Goal: Register for event/course

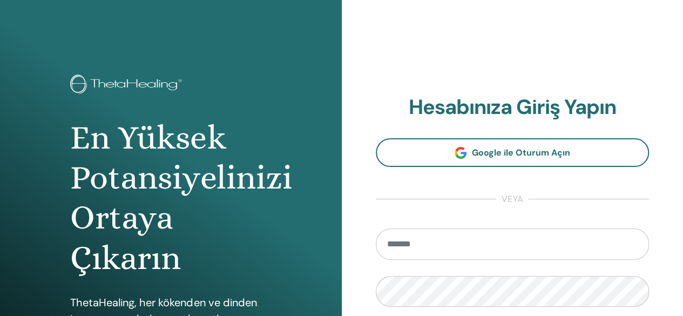
click at [461, 246] on input "email" at bounding box center [513, 243] width 274 height 31
type input "**********"
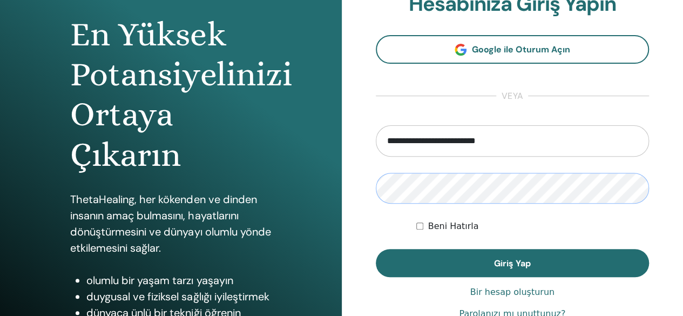
scroll to position [104, 0]
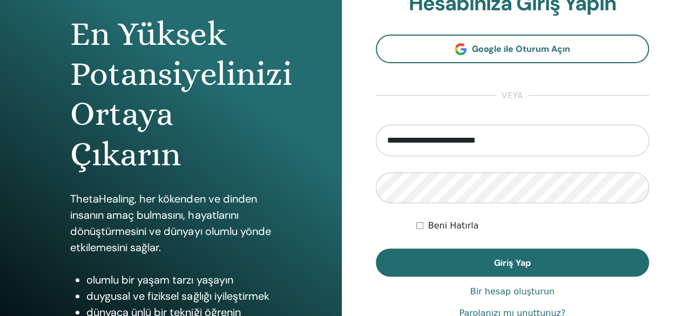
click at [464, 229] on font "Beni Hatırla" at bounding box center [453, 225] width 51 height 10
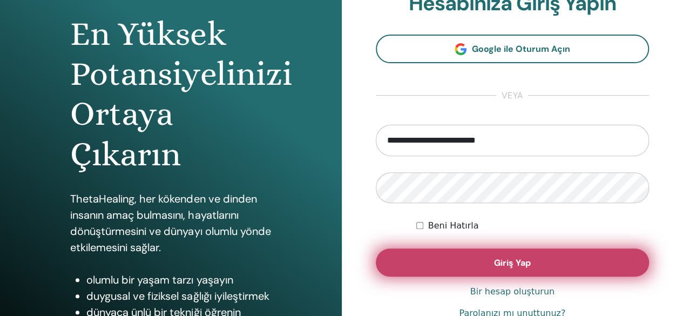
click at [498, 264] on font "Giriş Yap" at bounding box center [512, 262] width 37 height 11
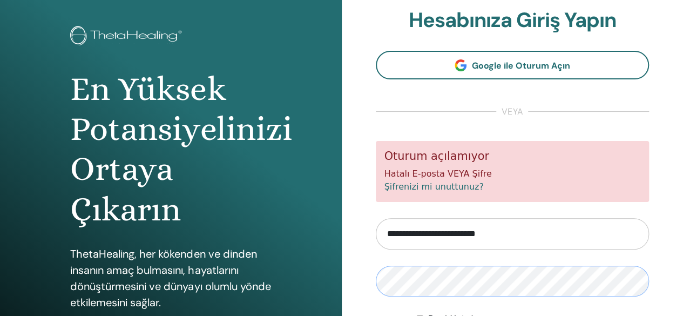
scroll to position [188, 0]
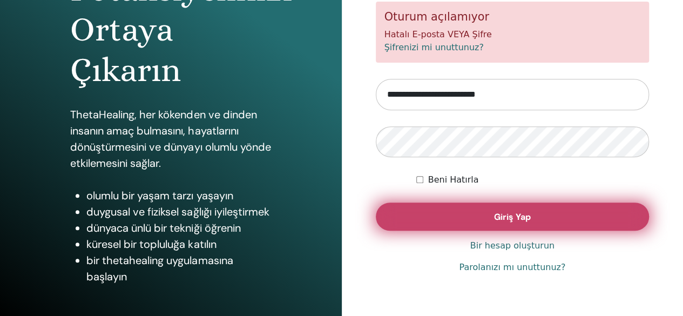
click at [541, 225] on button "Giriş Yap" at bounding box center [513, 217] width 274 height 28
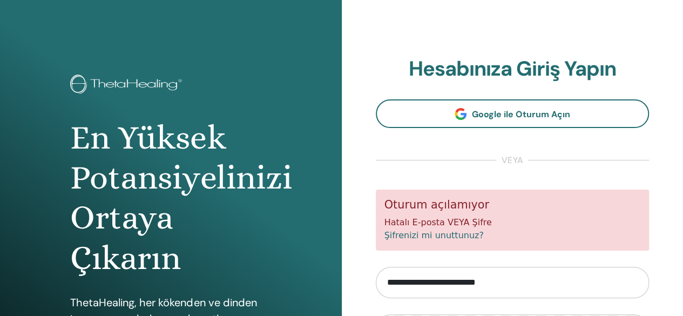
click at [677, 126] on div "**********" at bounding box center [513, 259] width 342 height 518
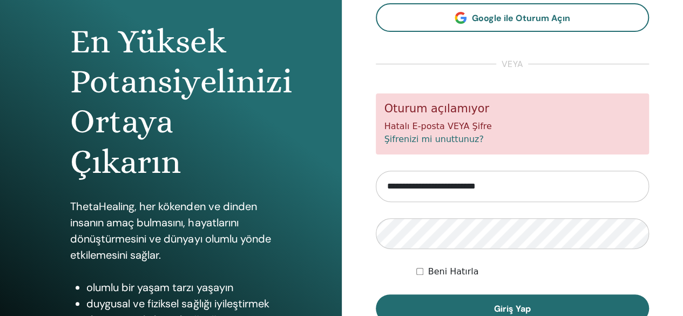
scroll to position [37, 0]
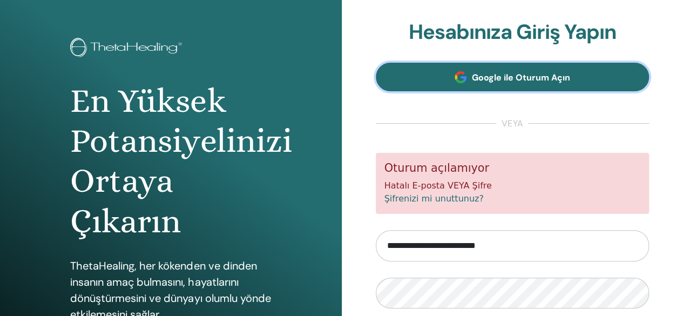
click at [511, 84] on link "Google ile Oturum Açın" at bounding box center [513, 77] width 274 height 29
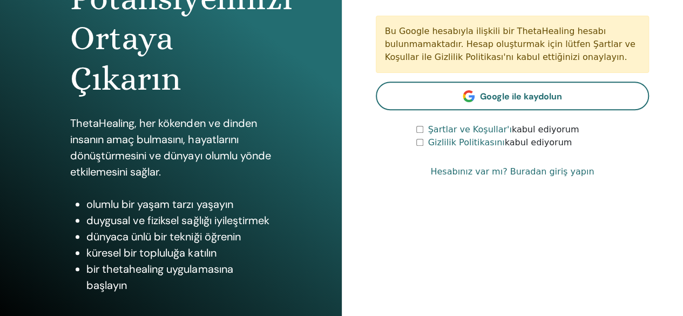
scroll to position [180, 0]
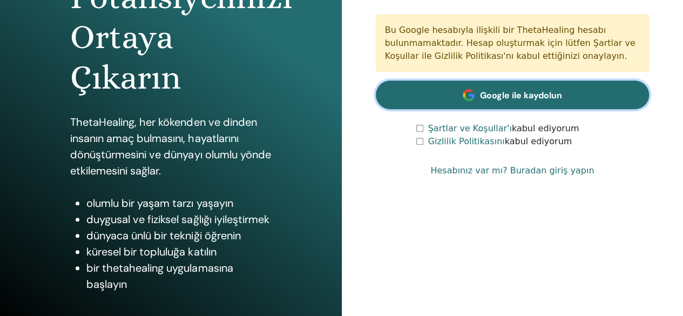
click at [577, 102] on link "Google ile kaydolun" at bounding box center [513, 94] width 274 height 29
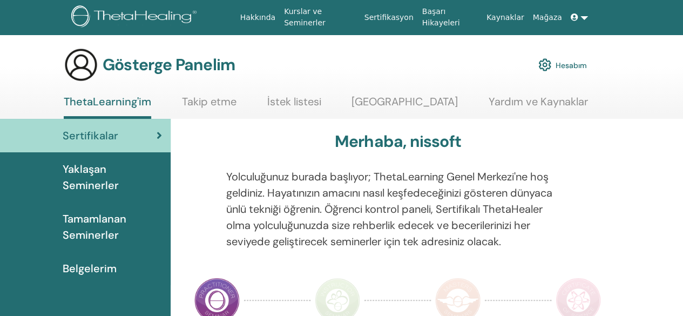
click at [147, 130] on div "Sertifikalar" at bounding box center [85, 135] width 153 height 16
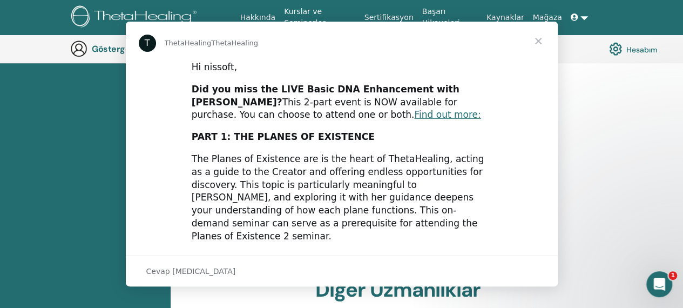
scroll to position [390, 0]
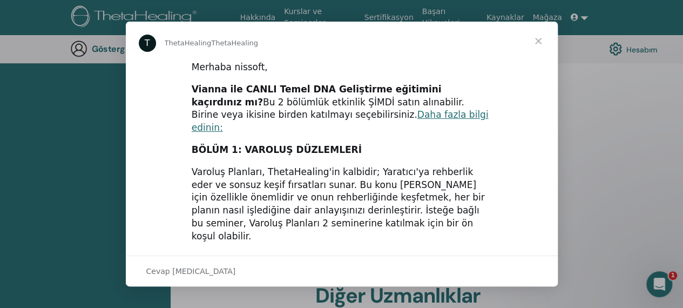
drag, startPoint x: 688, startPoint y: 52, endPoint x: 646, endPoint y: 115, distance: 75.2
click at [531, 39] on span "Kapat" at bounding box center [538, 41] width 39 height 39
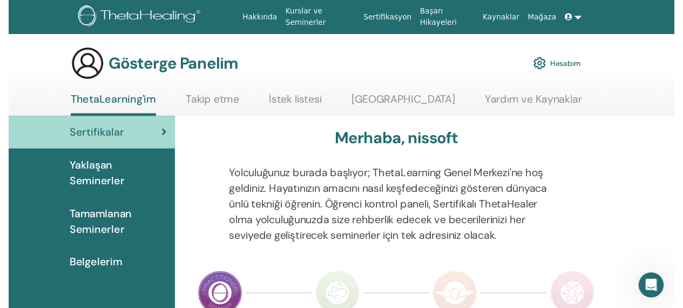
scroll to position [147, 0]
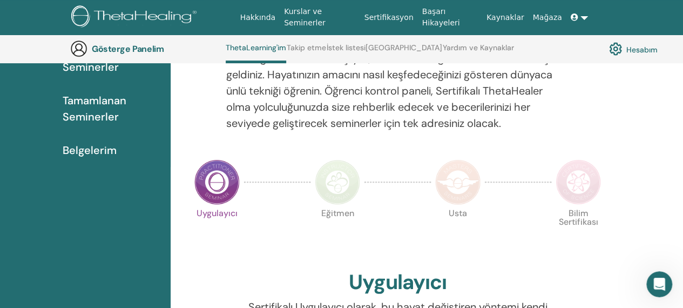
click at [211, 183] on img at bounding box center [216, 181] width 45 height 45
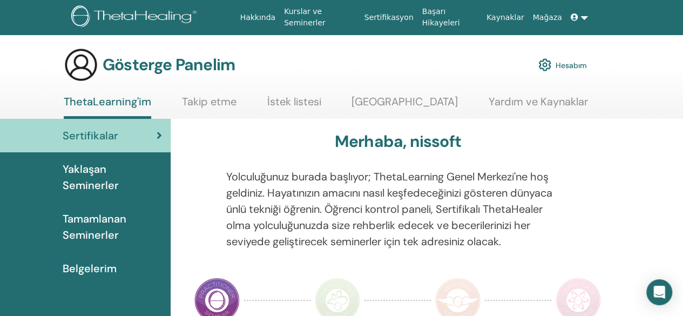
click at [96, 225] on font "Tamamlanan Seminerler" at bounding box center [95, 227] width 64 height 30
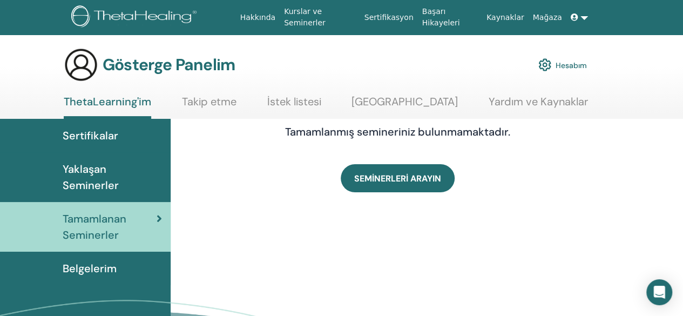
click at [105, 262] on font "Belgelerim" at bounding box center [90, 268] width 54 height 14
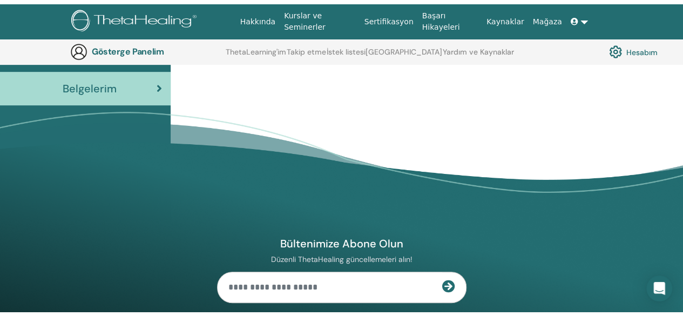
scroll to position [3, 0]
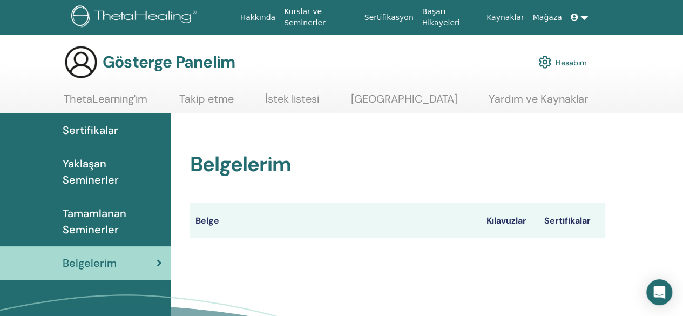
click at [90, 135] on font "Sertifikalar" at bounding box center [91, 130] width 56 height 14
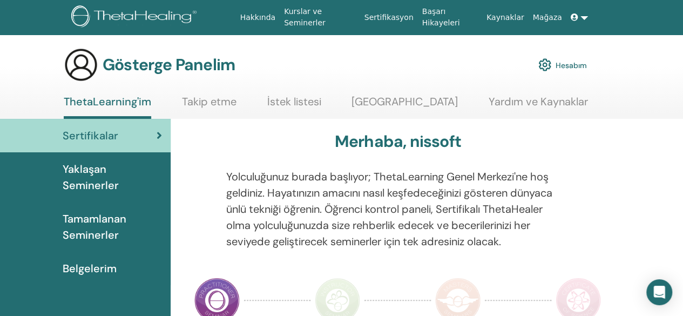
click at [159, 139] on icon at bounding box center [159, 135] width 5 height 11
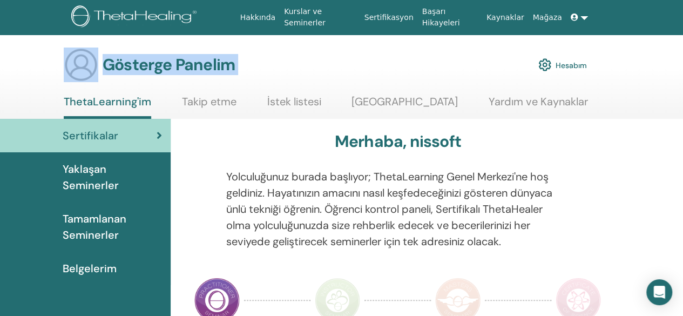
drag, startPoint x: 682, startPoint y: 20, endPoint x: 684, endPoint y: 51, distance: 30.9
click at [683, 51] on html "Hakkında Kurslar ve [DEMOGRAPHIC_DATA] Sertifikasyon Başarı Hikayeleri Kaynakla…" at bounding box center [341, 158] width 683 height 316
click at [583, 18] on link at bounding box center [580, 18] width 26 height 20
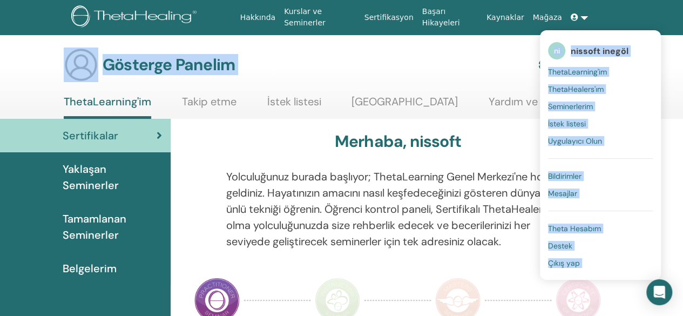
click at [481, 64] on div "Gösterge Panelim Hesabım" at bounding box center [325, 65] width 523 height 35
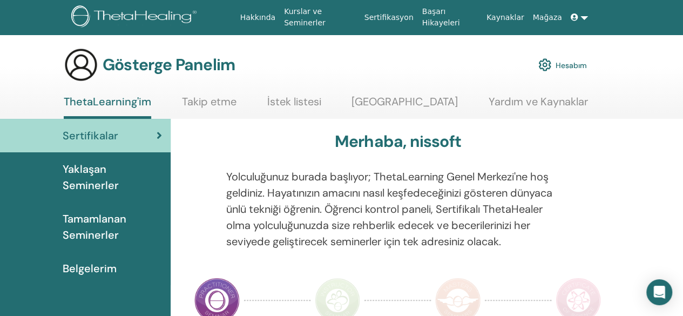
click at [588, 19] on link at bounding box center [580, 18] width 26 height 20
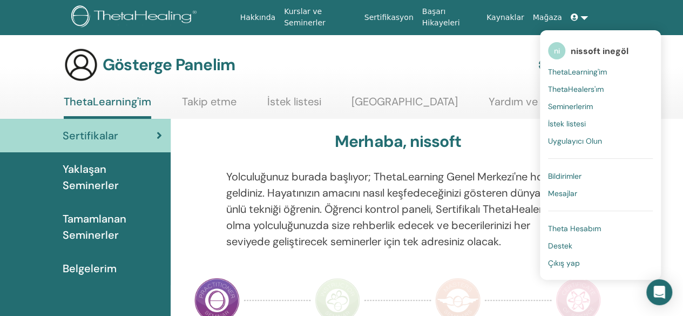
click at [588, 22] on link at bounding box center [580, 18] width 26 height 20
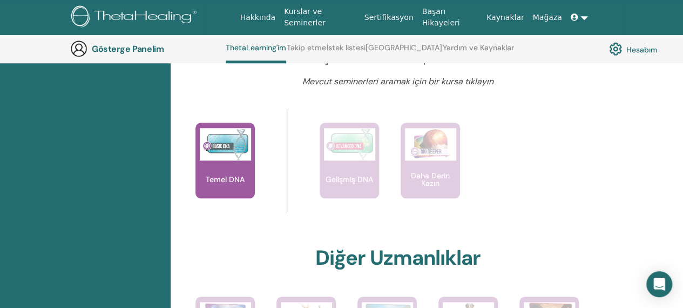
scroll to position [348, 0]
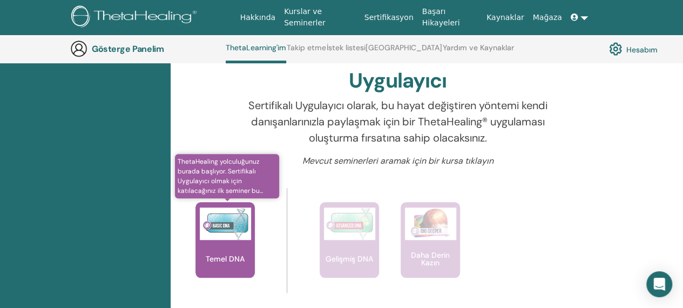
click at [232, 256] on font "Temel DNA" at bounding box center [225, 259] width 39 height 10
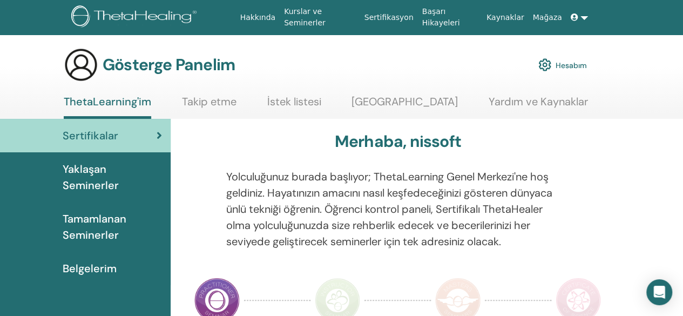
click at [83, 178] on font "Yaklaşan Seminerler" at bounding box center [91, 177] width 56 height 30
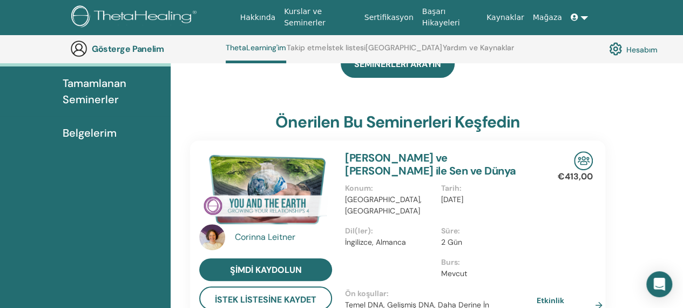
scroll to position [122, 0]
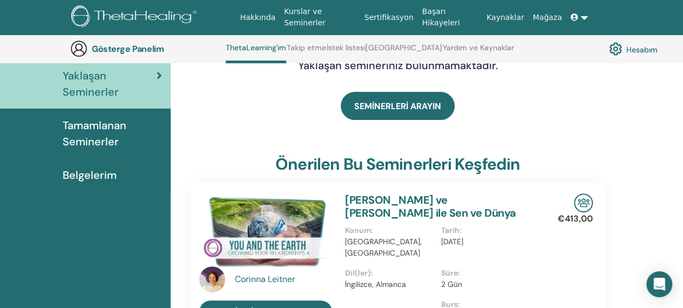
drag, startPoint x: 688, startPoint y: 41, endPoint x: 691, endPoint y: 84, distance: 43.3
click at [683, 84] on html "Hakkında Kurslar ve [DEMOGRAPHIC_DATA] Sertifikasyon Başarı Hikayeleri Kaynakla…" at bounding box center [341, 32] width 683 height 308
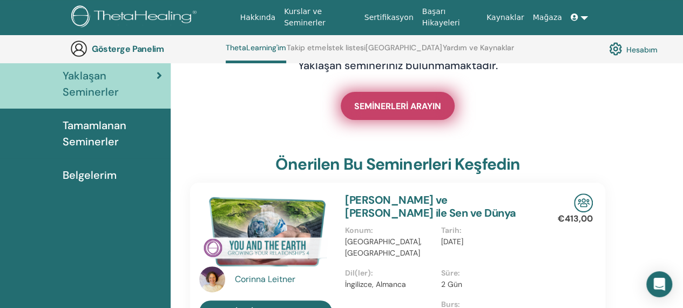
click at [408, 92] on link "SEMİNERLERİ ARAYIN" at bounding box center [398, 106] width 114 height 28
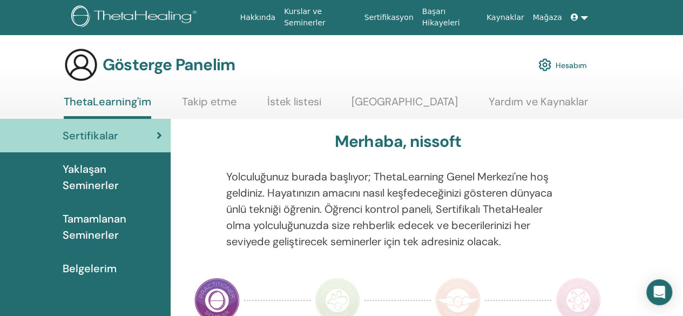
click at [78, 185] on font "Yaklaşan Seminerler" at bounding box center [91, 177] width 56 height 30
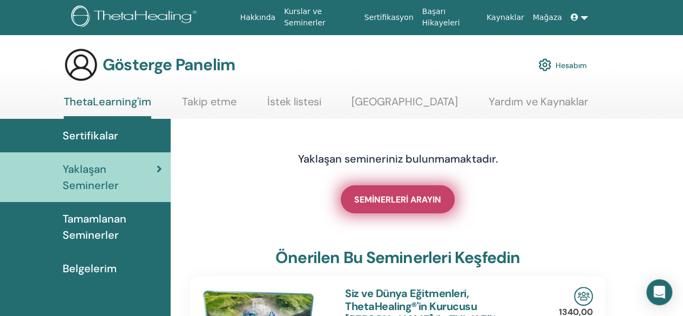
click at [373, 203] on font "SEMİNERLERİ ARAYIN" at bounding box center [397, 199] width 87 height 11
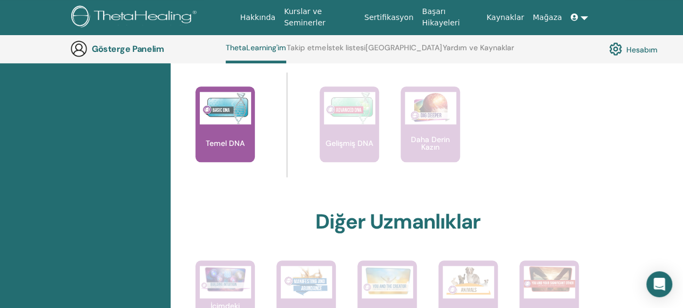
scroll to position [503, 0]
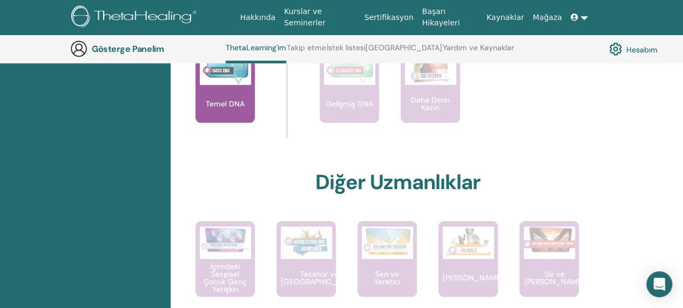
click at [232, 104] on font "Temel DNA" at bounding box center [225, 104] width 39 height 10
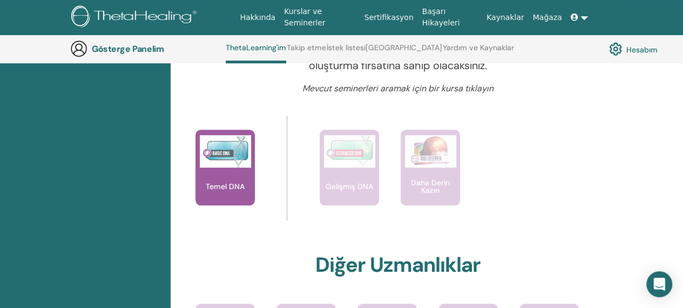
scroll to position [427, 0]
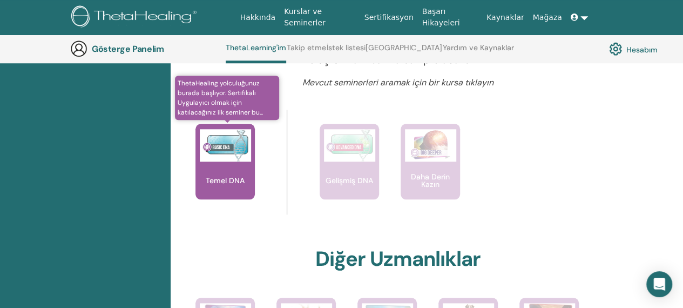
click at [217, 152] on img at bounding box center [225, 145] width 51 height 32
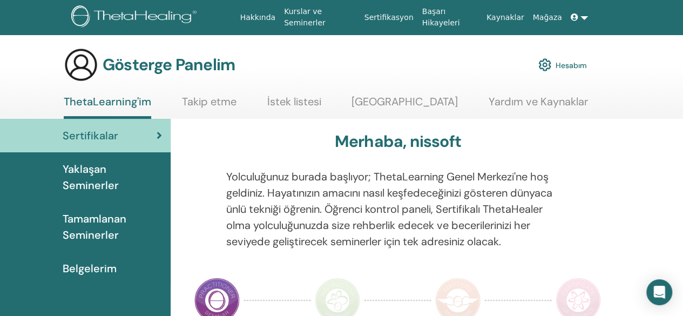
click at [588, 14] on link at bounding box center [580, 18] width 26 height 20
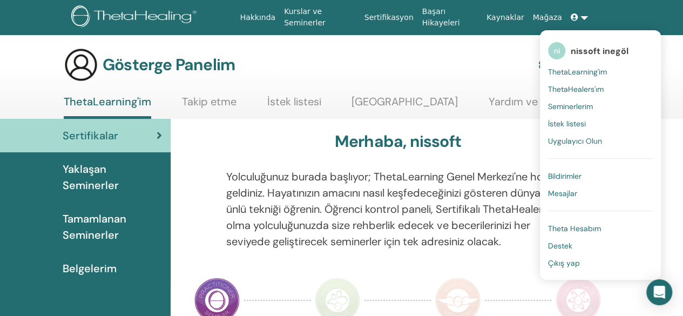
click at [568, 72] on font "ThetaLearning'im" at bounding box center [577, 72] width 59 height 10
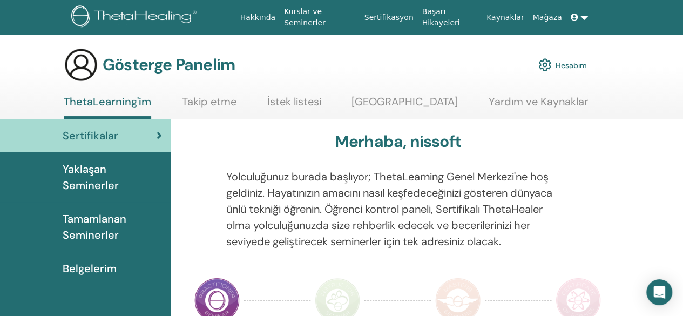
click at [70, 184] on font "Yaklaşan Seminerler" at bounding box center [91, 177] width 56 height 30
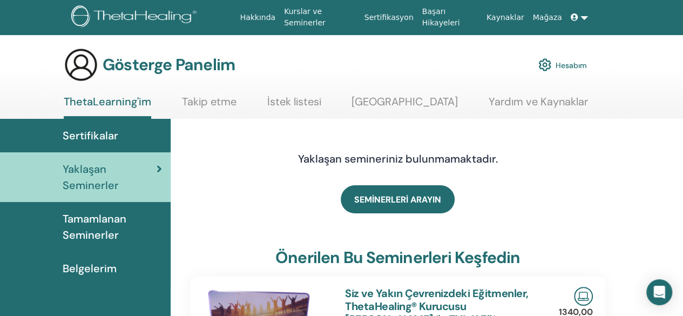
click at [102, 219] on font "Tamamlanan Seminerler" at bounding box center [95, 227] width 64 height 30
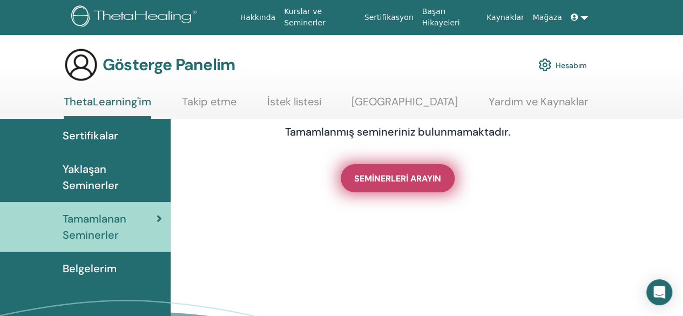
click at [428, 177] on font "SEMİNERLERİ ARAYIN" at bounding box center [397, 178] width 87 height 11
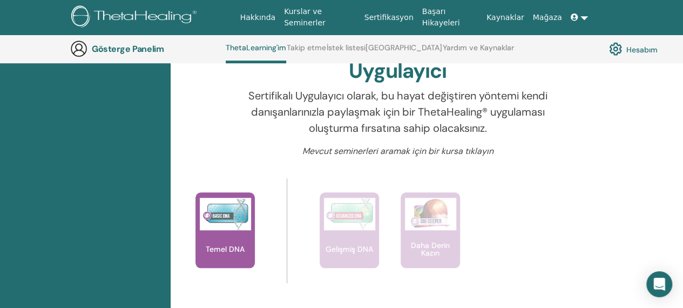
scroll to position [362, 0]
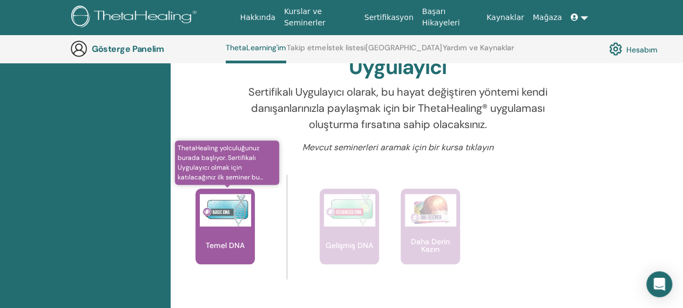
click at [218, 227] on div "Temel DNA" at bounding box center [225, 226] width 59 height 76
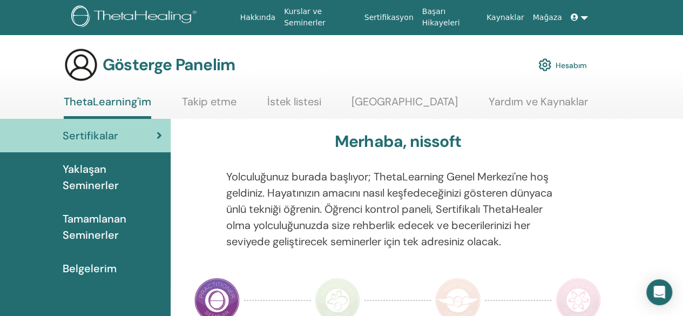
click at [70, 178] on span "Yaklaşan Seminerler" at bounding box center [112, 177] width 99 height 32
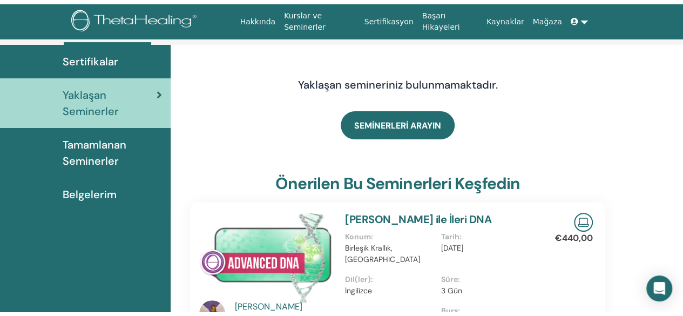
scroll to position [43, 0]
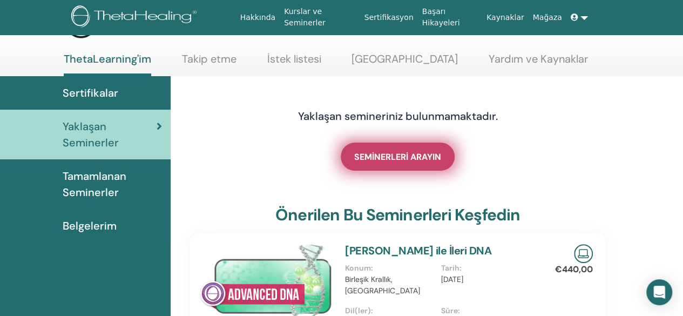
click at [378, 149] on link "SEMİNERLERİ ARAYIN" at bounding box center [398, 157] width 114 height 28
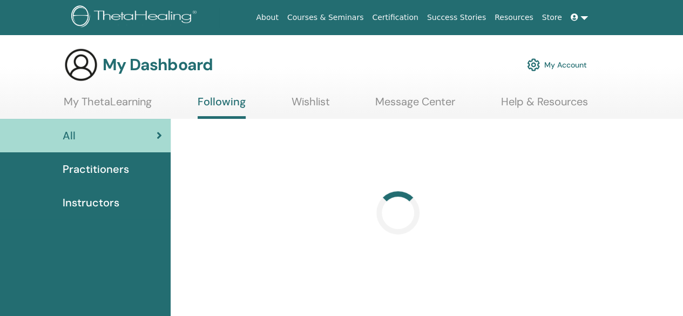
click at [581, 128] on div at bounding box center [397, 294] width 441 height 350
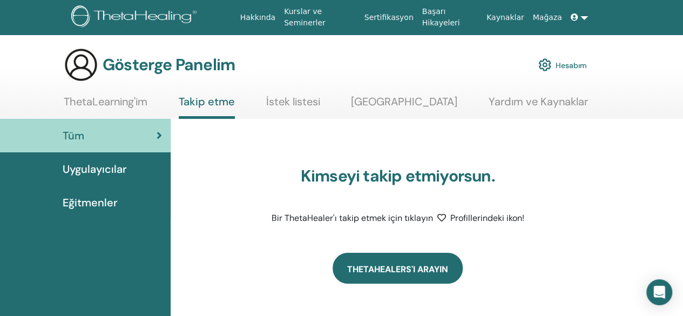
click at [373, 265] on link "ThetaHealers'ı arayın" at bounding box center [398, 268] width 130 height 31
